Goal: Task Accomplishment & Management: Manage account settings

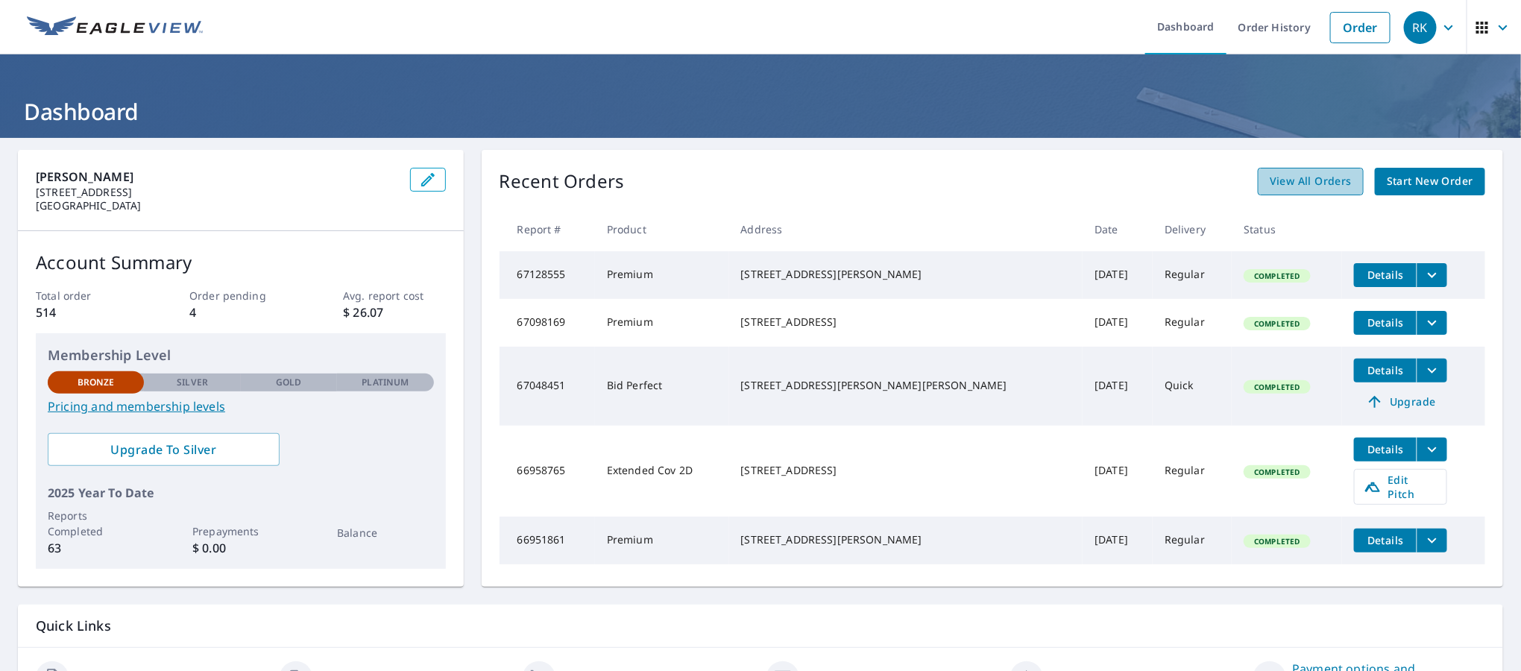
click at [1270, 188] on span "View All Orders" at bounding box center [1311, 181] width 82 height 19
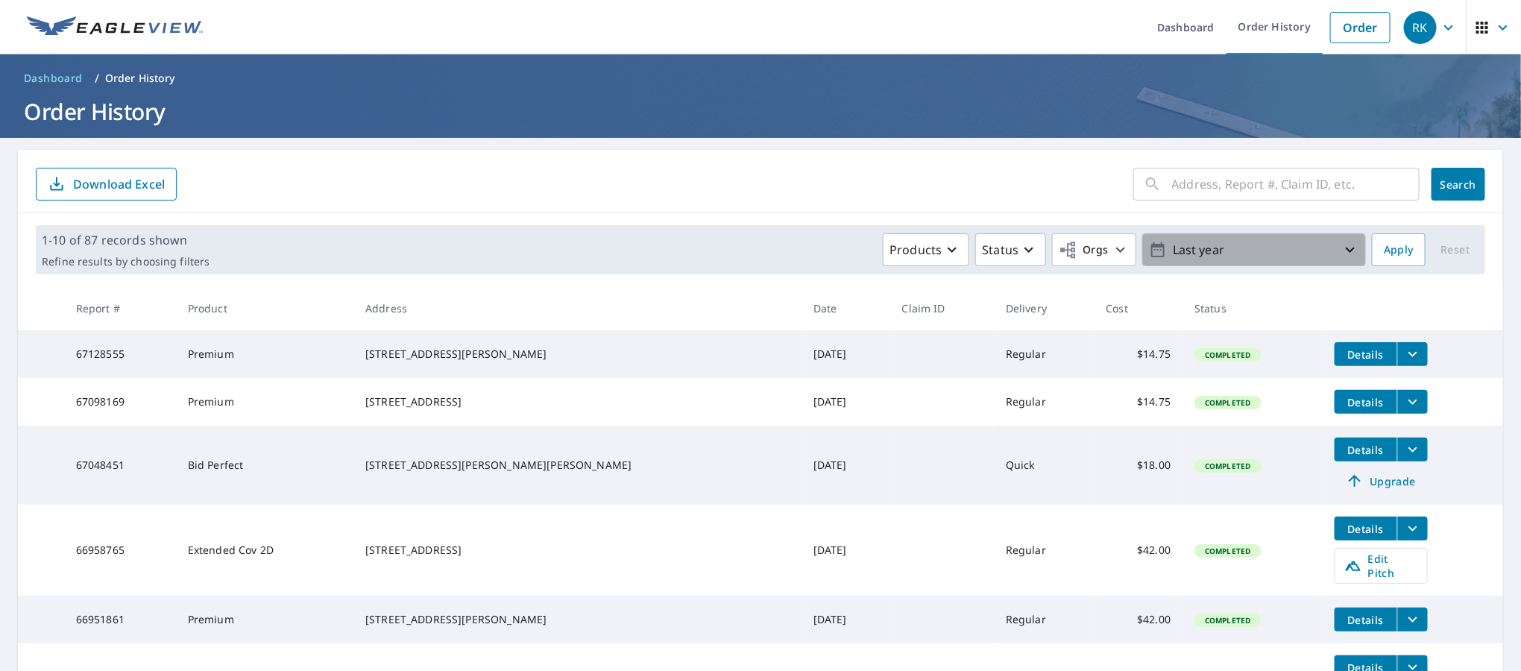
click at [1341, 248] on icon "button" at bounding box center [1350, 250] width 18 height 18
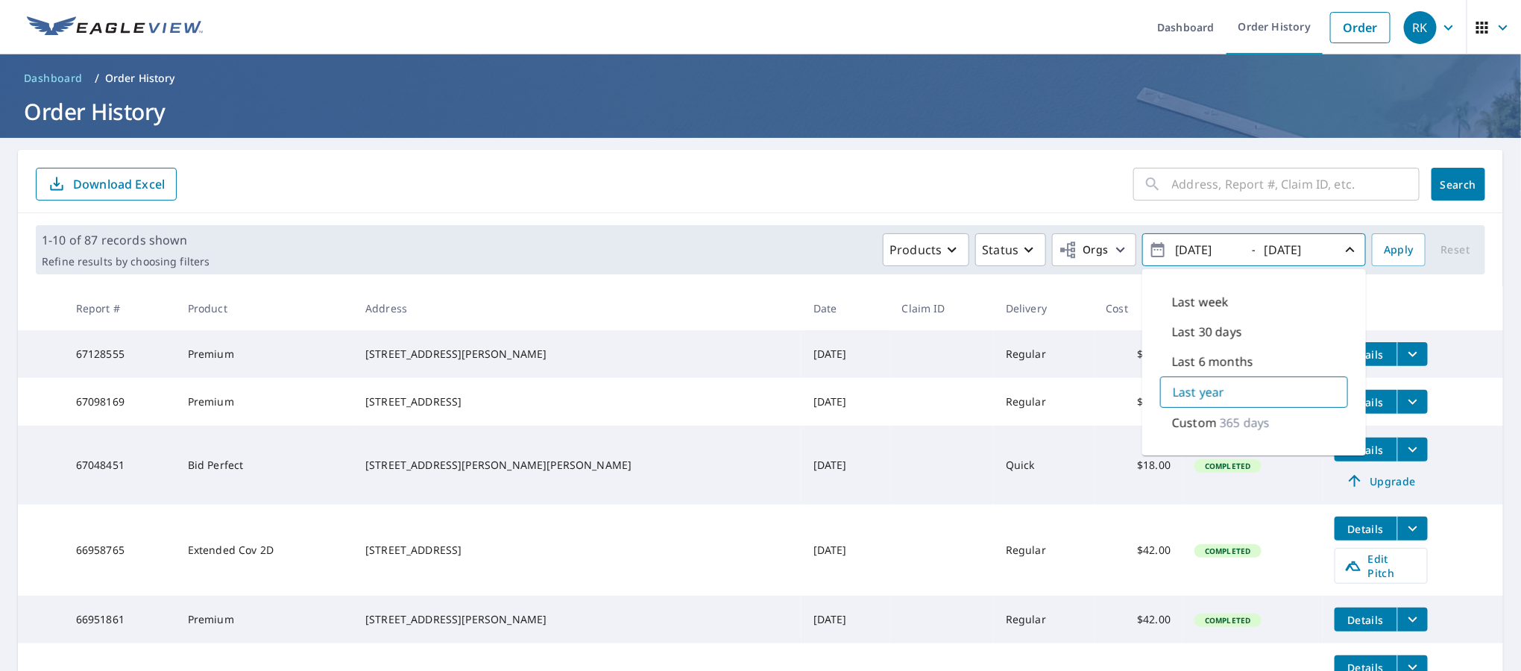
click at [1173, 248] on input "[DATE]" at bounding box center [1207, 250] width 73 height 24
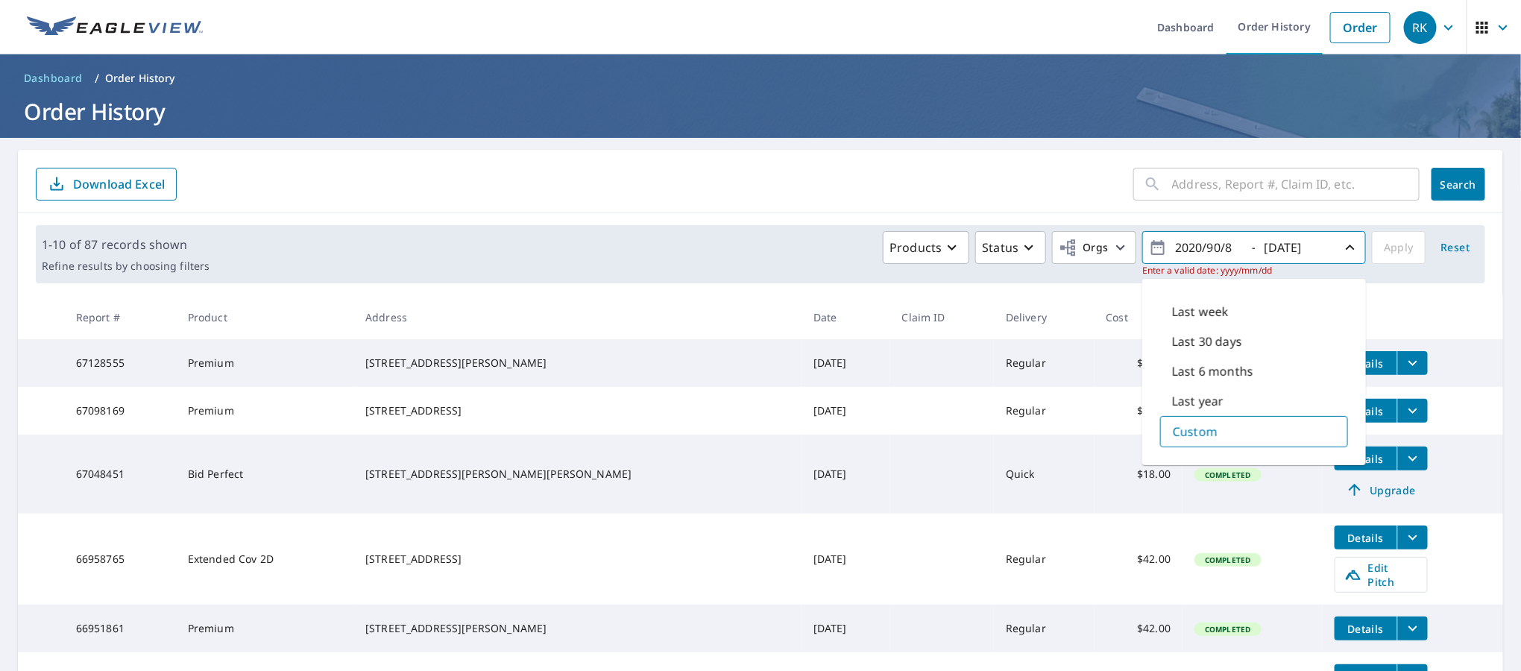
click at [1173, 248] on input "2020/90/8" at bounding box center [1207, 248] width 73 height 24
click at [1206, 245] on input "2023/90/8" at bounding box center [1207, 248] width 73 height 24
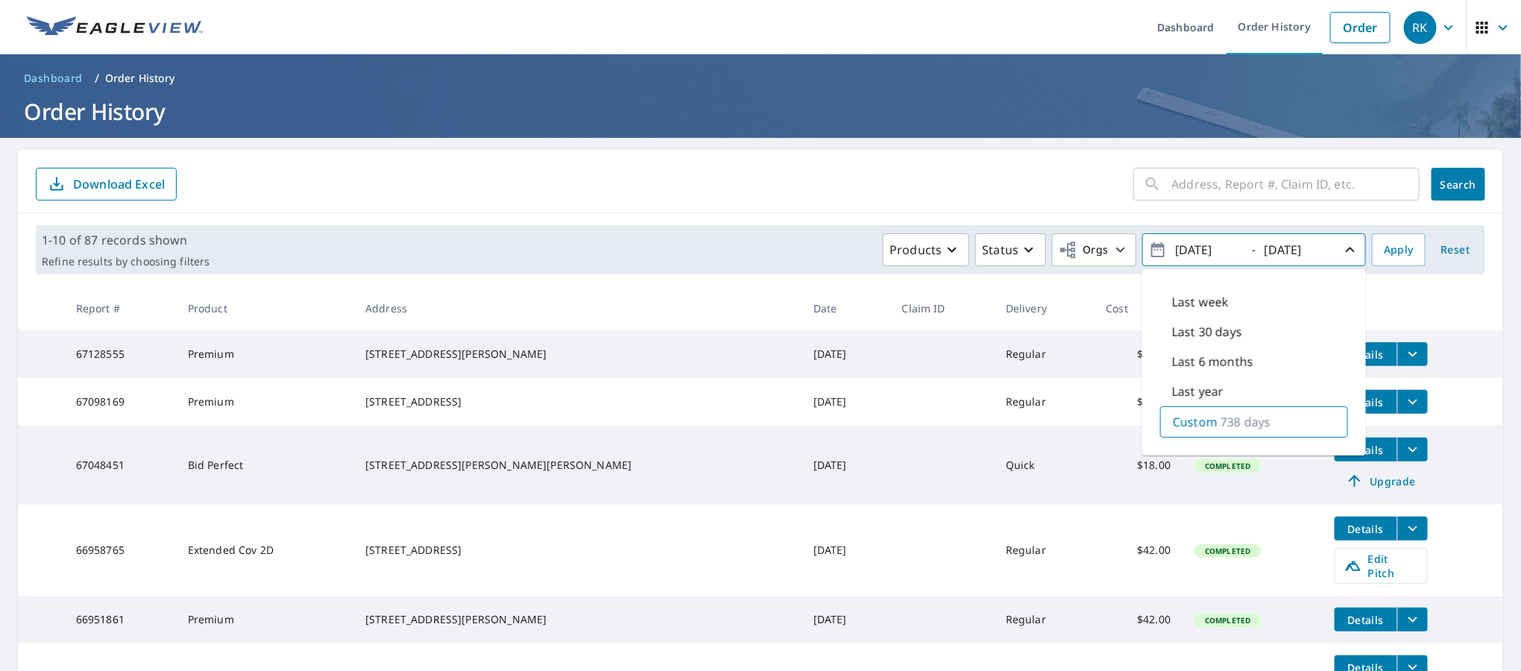
type input "[DATE]"
click at [1299, 246] on input "[DATE]" at bounding box center [1296, 250] width 73 height 24
type input "[DATE]"
click at [1384, 250] on span "Apply" at bounding box center [1399, 250] width 30 height 19
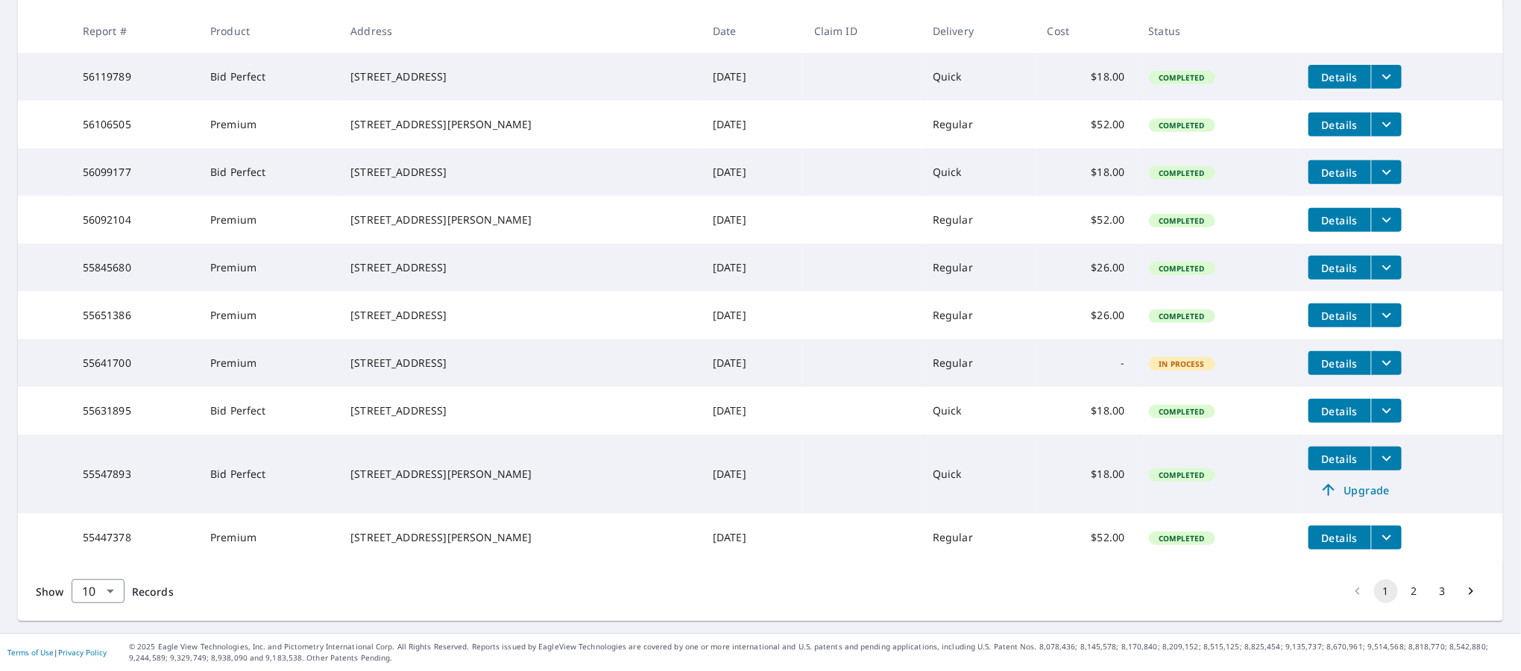
scroll to position [407, 0]
click at [1402, 589] on button "2" at bounding box center [1414, 591] width 24 height 24
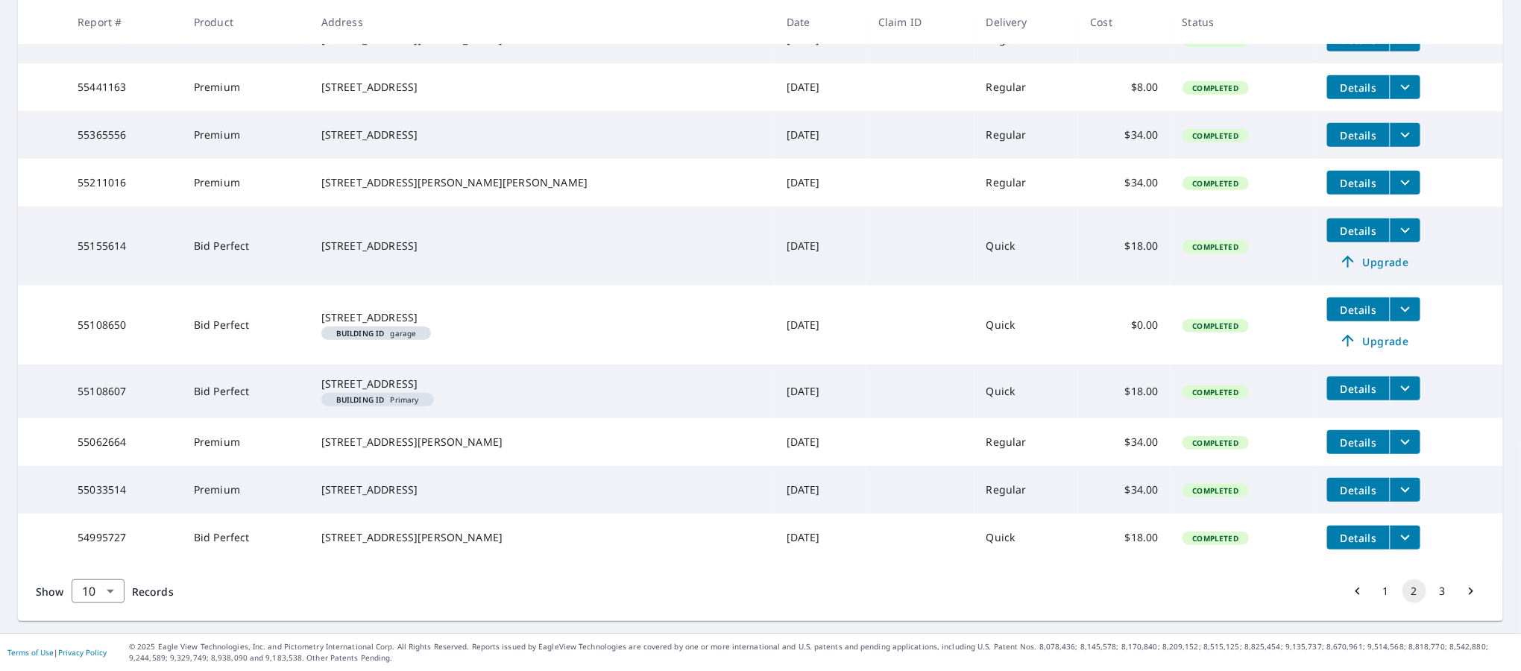
scroll to position [452, 0]
click at [1374, 589] on button "1" at bounding box center [1386, 591] width 24 height 24
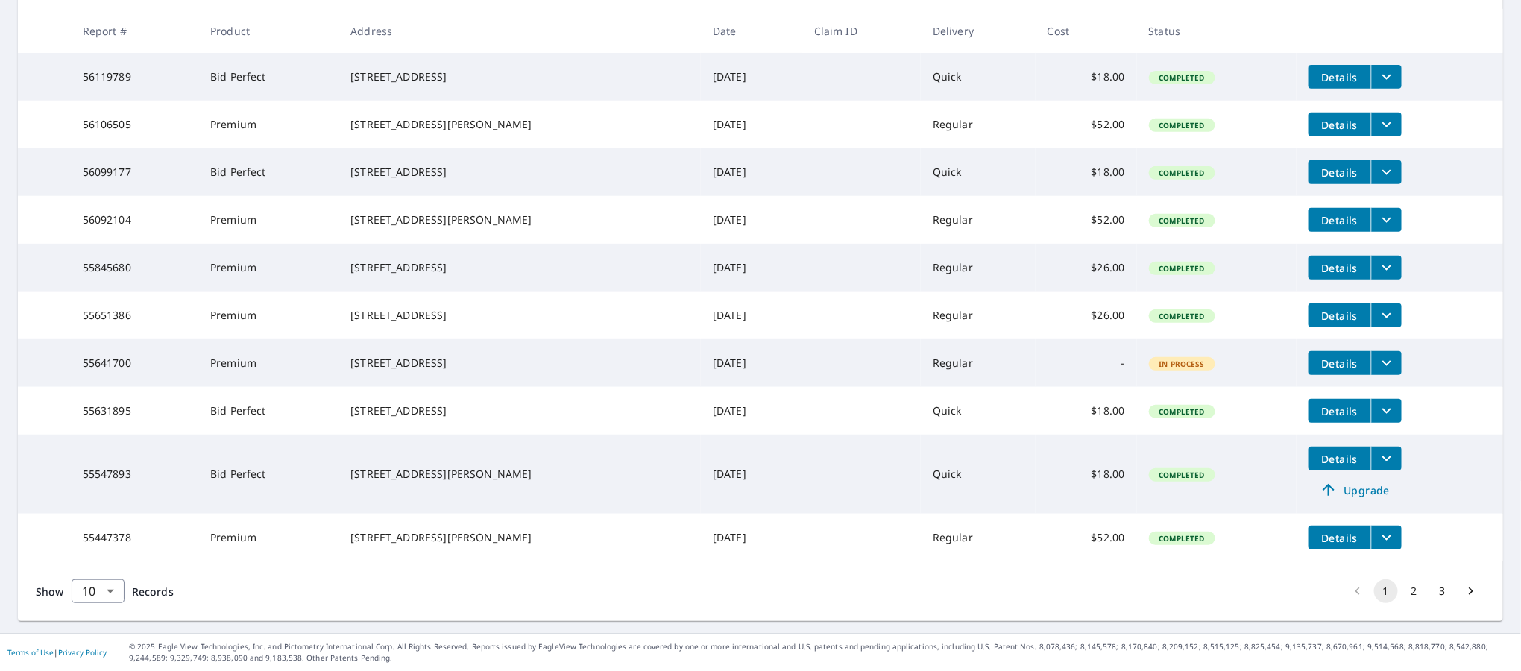
scroll to position [407, 0]
click at [1380, 354] on icon "filesDropdownBtn-55641700" at bounding box center [1387, 363] width 18 height 18
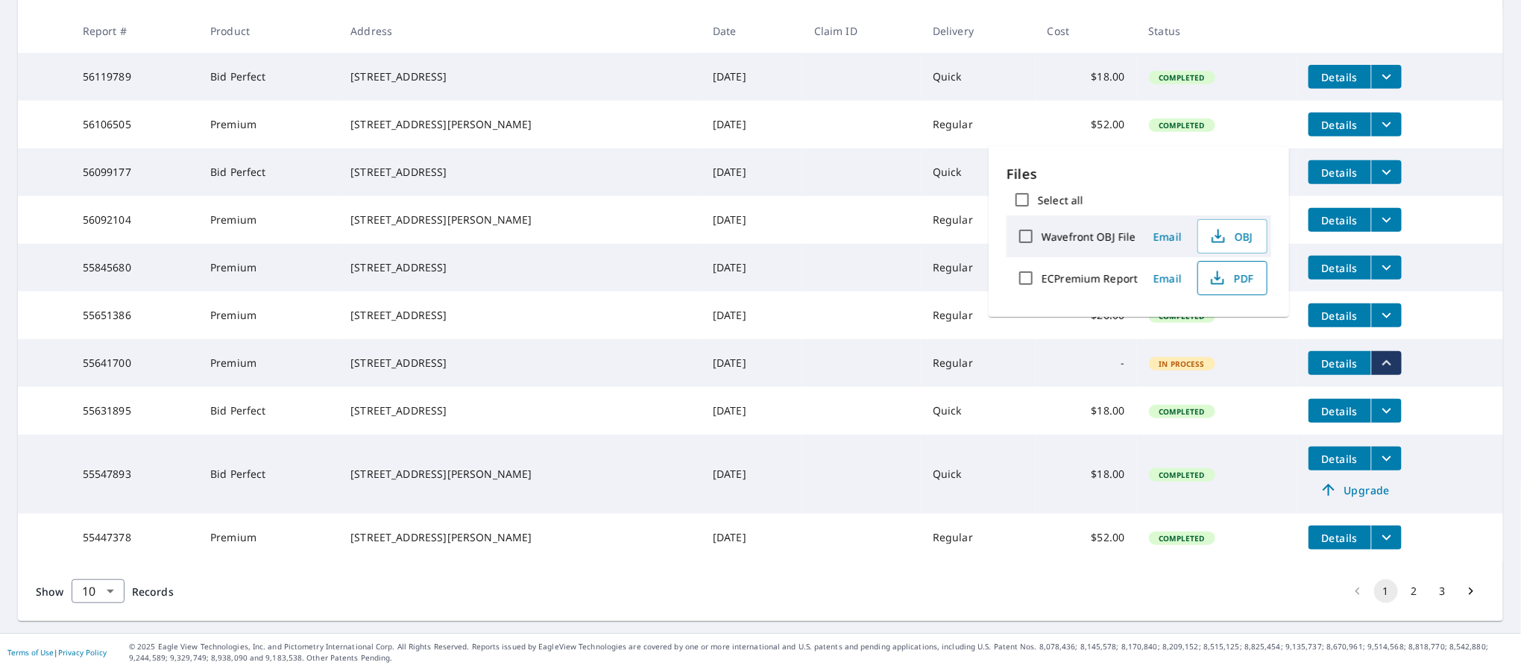
click at [1253, 287] on span "PDF" at bounding box center [1231, 278] width 48 height 18
